Goal: Task Accomplishment & Management: Complete application form

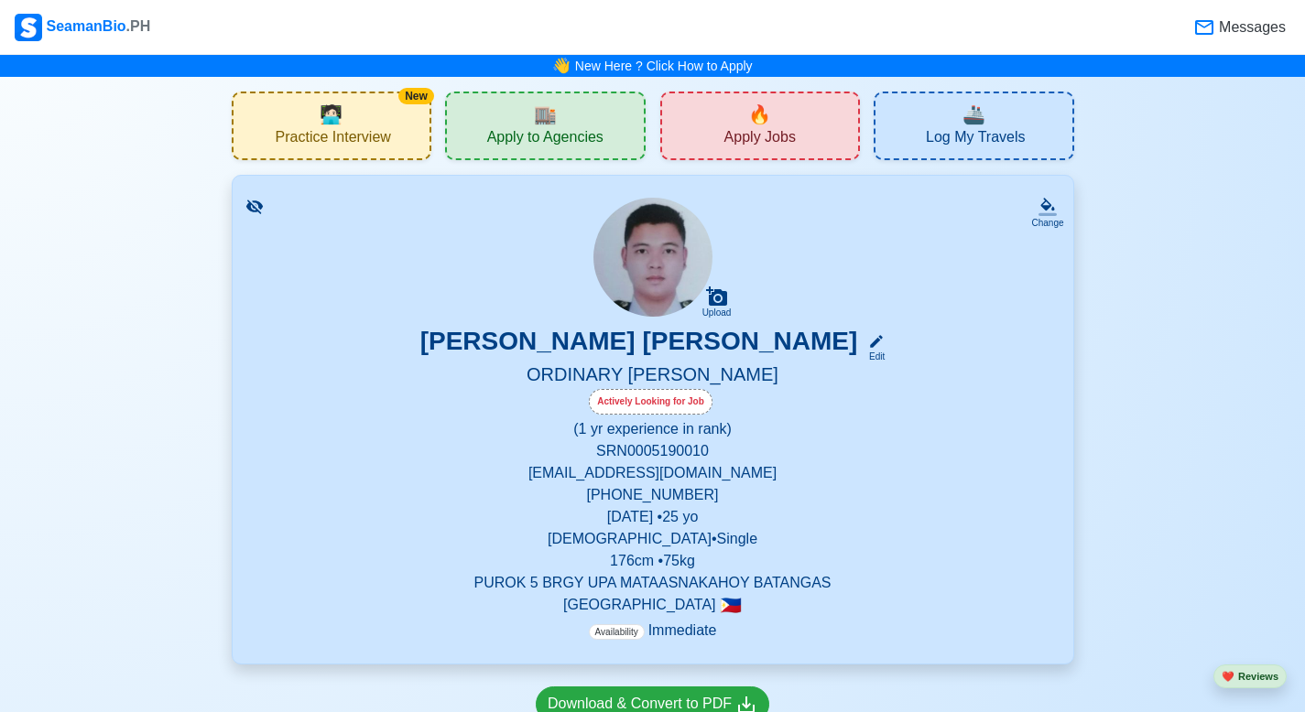
click at [525, 120] on div "🏬 Apply to Agencies" at bounding box center [545, 126] width 201 height 69
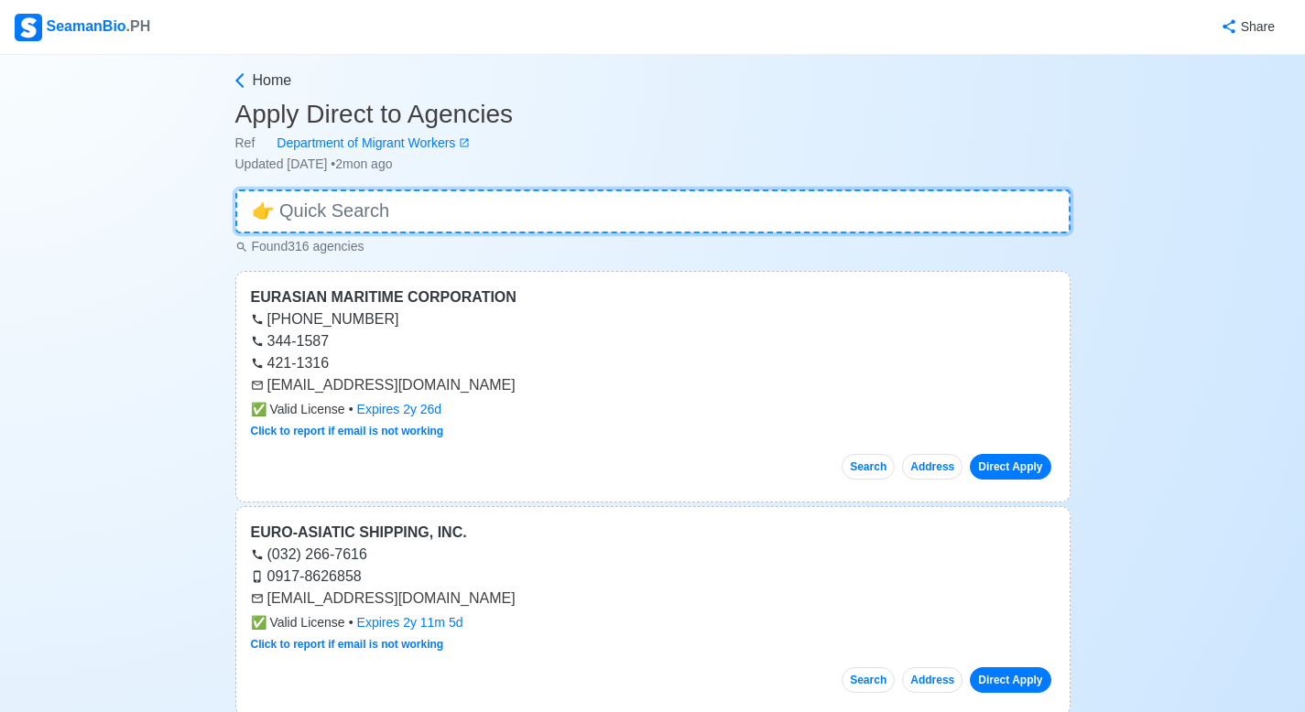
click at [476, 211] on input at bounding box center [652, 212] width 835 height 44
type input "a"
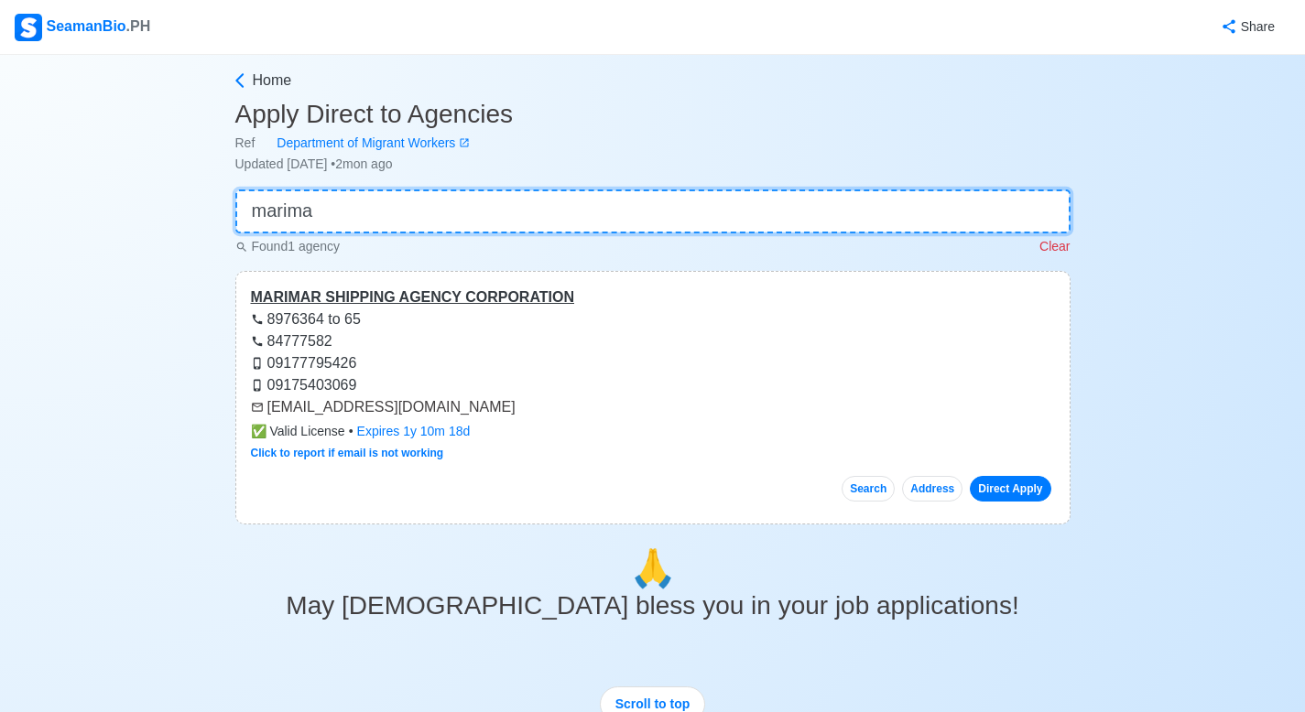
type input "marima"
click at [533, 302] on div "MARIMAR SHIPPING AGENCY CORPORATION" at bounding box center [653, 298] width 804 height 22
click at [362, 198] on input "marima" at bounding box center [652, 212] width 835 height 44
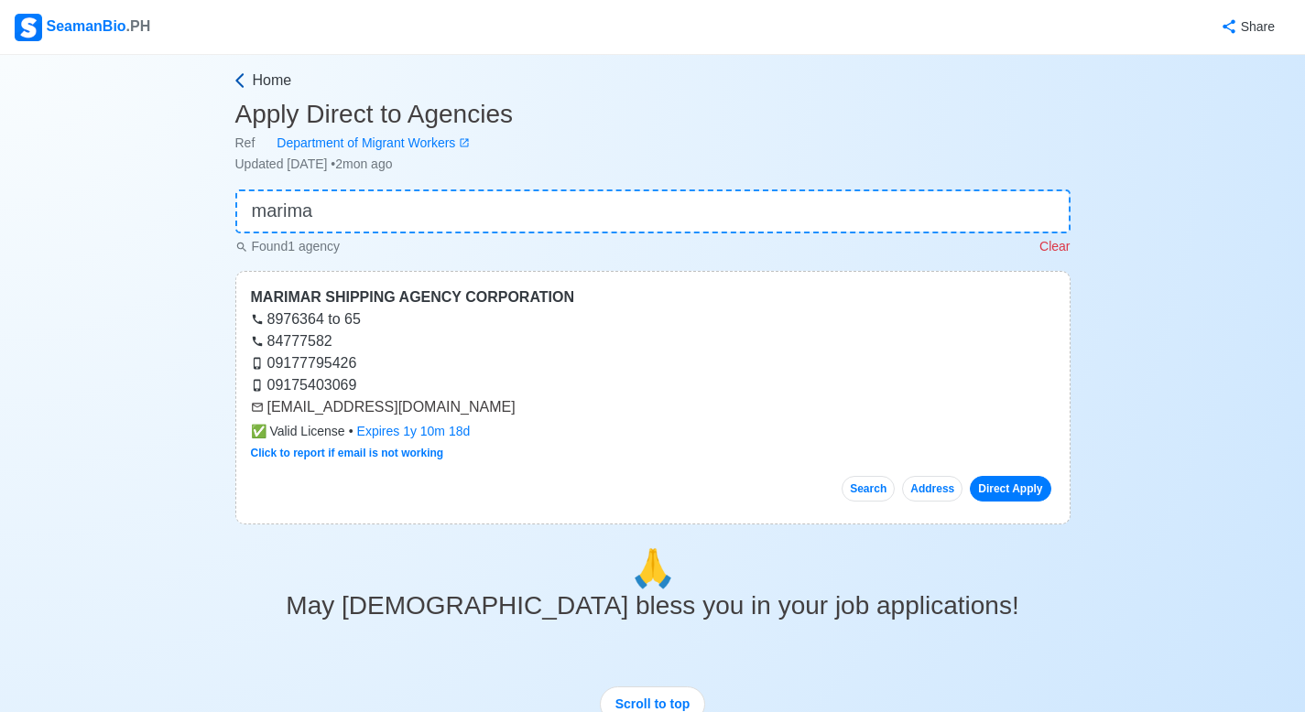
click at [255, 88] on span "Home" at bounding box center [272, 81] width 39 height 22
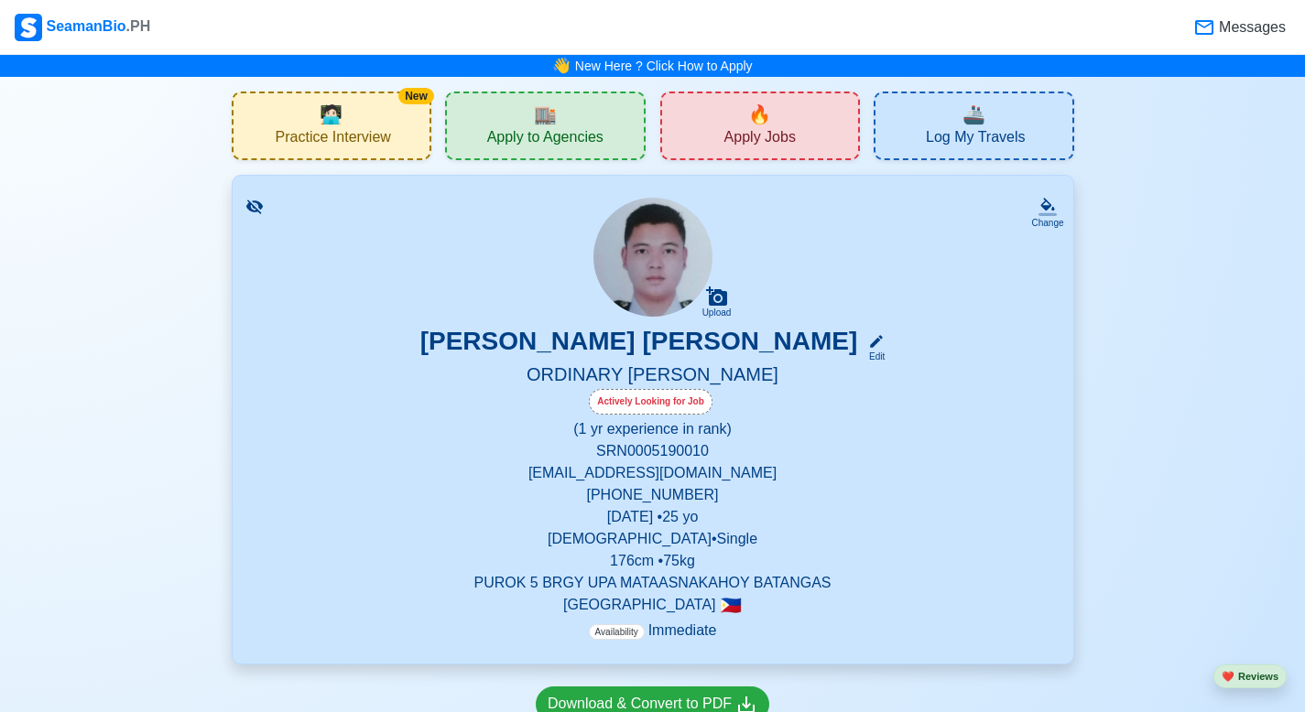
click at [680, 134] on span "Apply Jobs" at bounding box center [759, 139] width 71 height 23
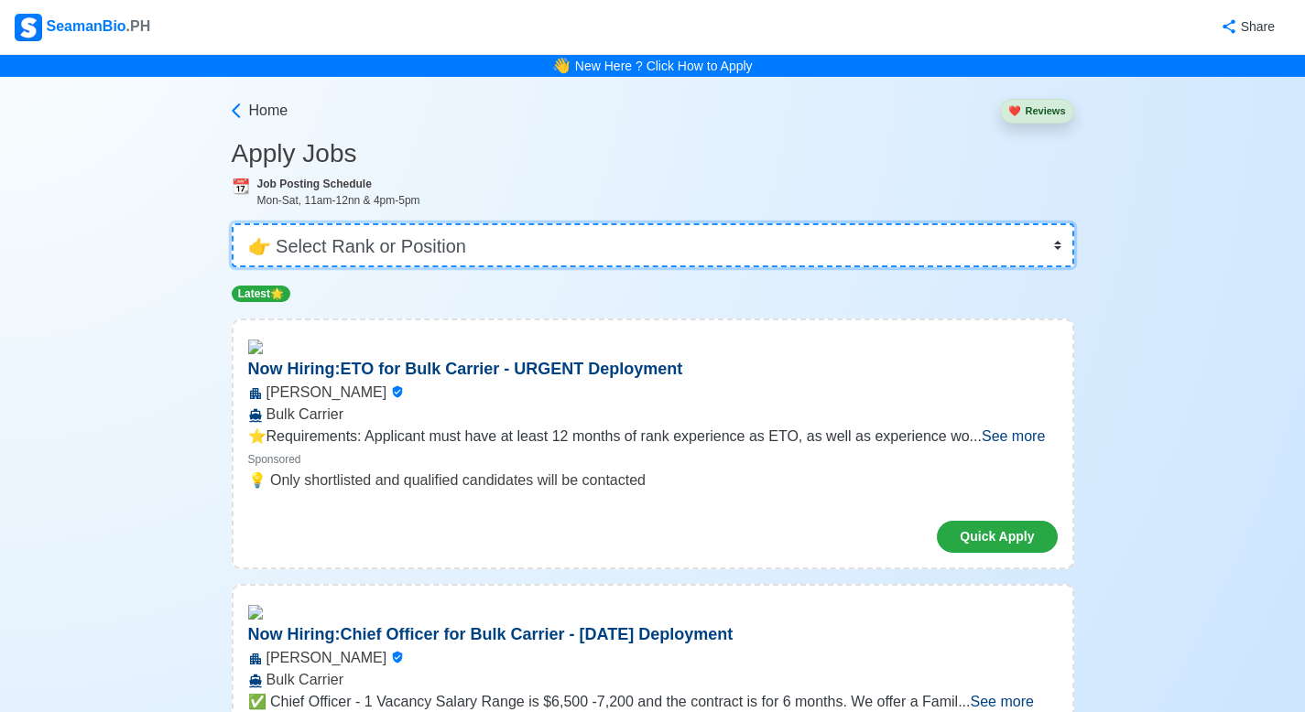
click at [484, 244] on select "👉 Select Rank or Position Master Chief Officer 2nd Officer 3rd Officer Junior O…" at bounding box center [653, 245] width 842 height 44
select select "Ordinary [PERSON_NAME]"
click at [233, 223] on select "👉 Select Rank or Position Master Chief Officer 2nd Officer 3rd Officer Junior O…" at bounding box center [653, 245] width 842 height 44
